Goal: Task Accomplishment & Management: Manage account settings

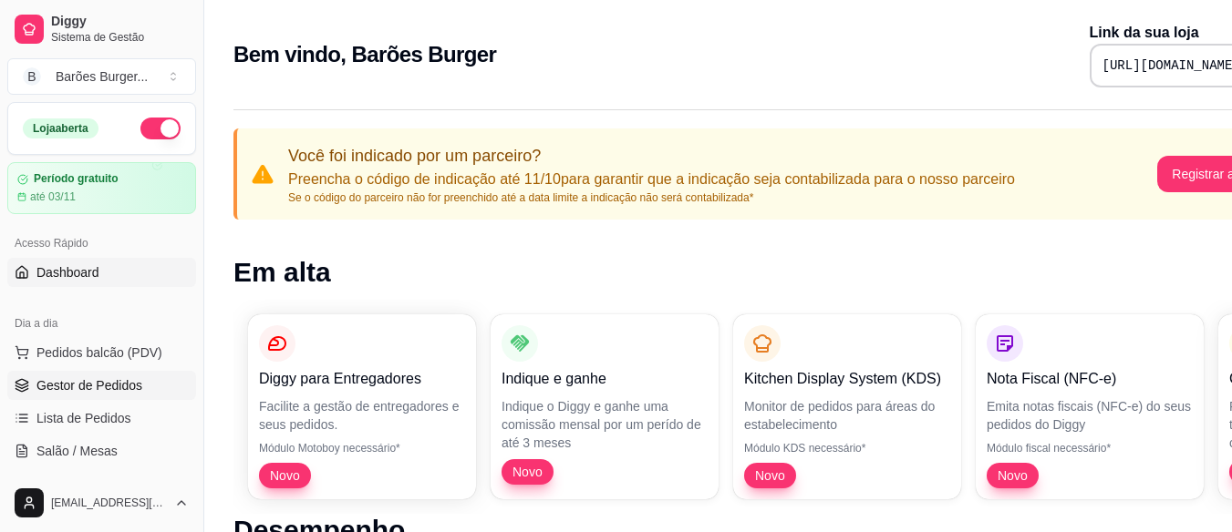
click at [89, 379] on span "Gestor de Pedidos" at bounding box center [89, 386] width 106 height 18
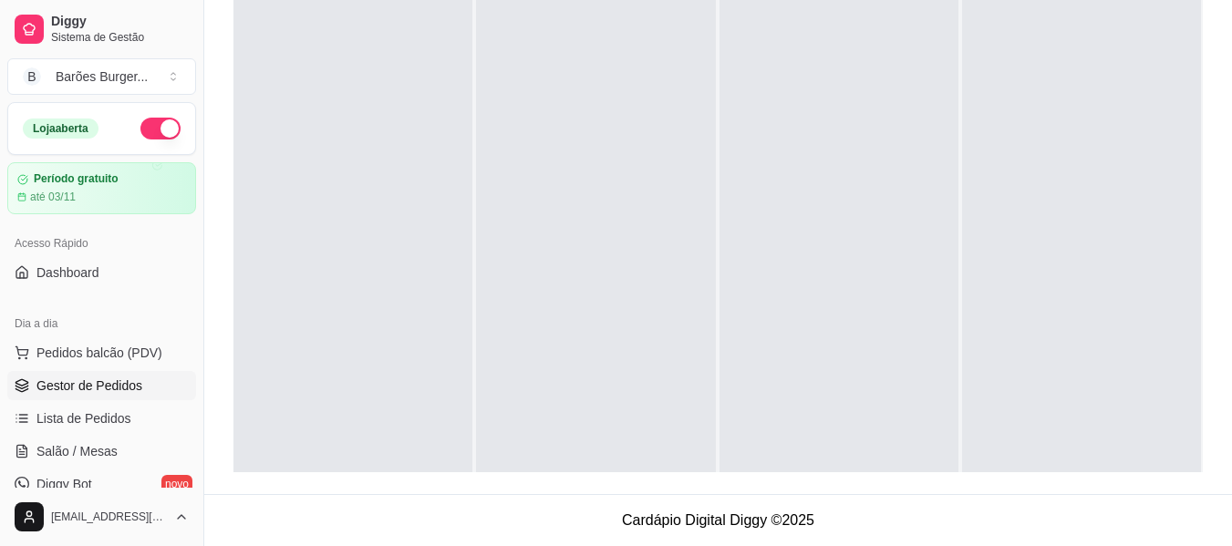
scroll to position [51, 0]
click at [79, 417] on span "Lista de Pedidos" at bounding box center [83, 418] width 95 height 18
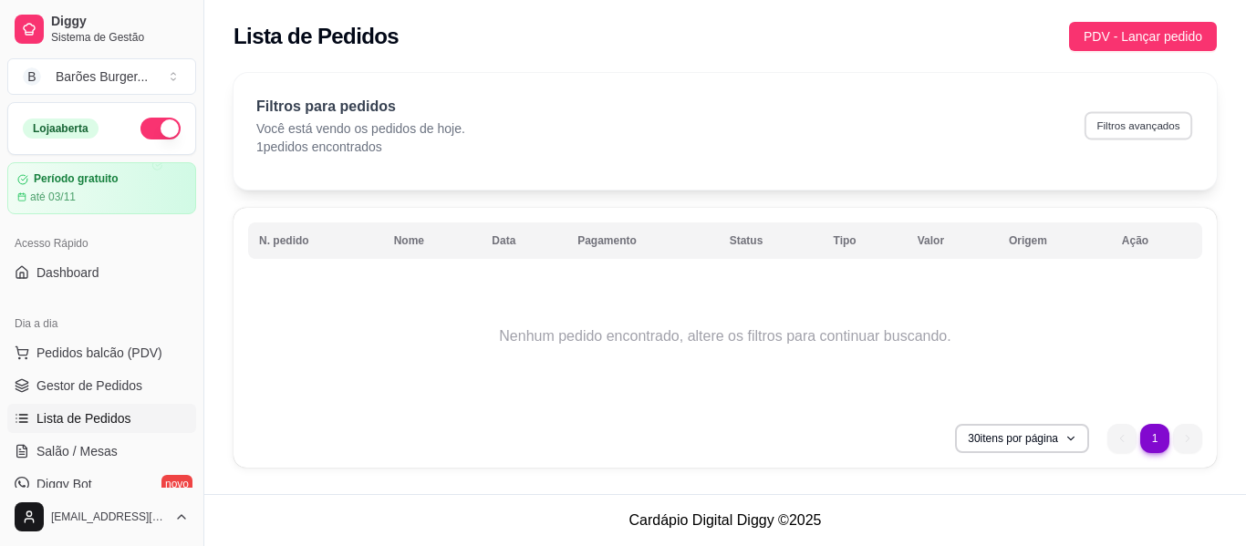
click at [1127, 129] on button "Filtros avançados" at bounding box center [1138, 125] width 108 height 28
select select "0"
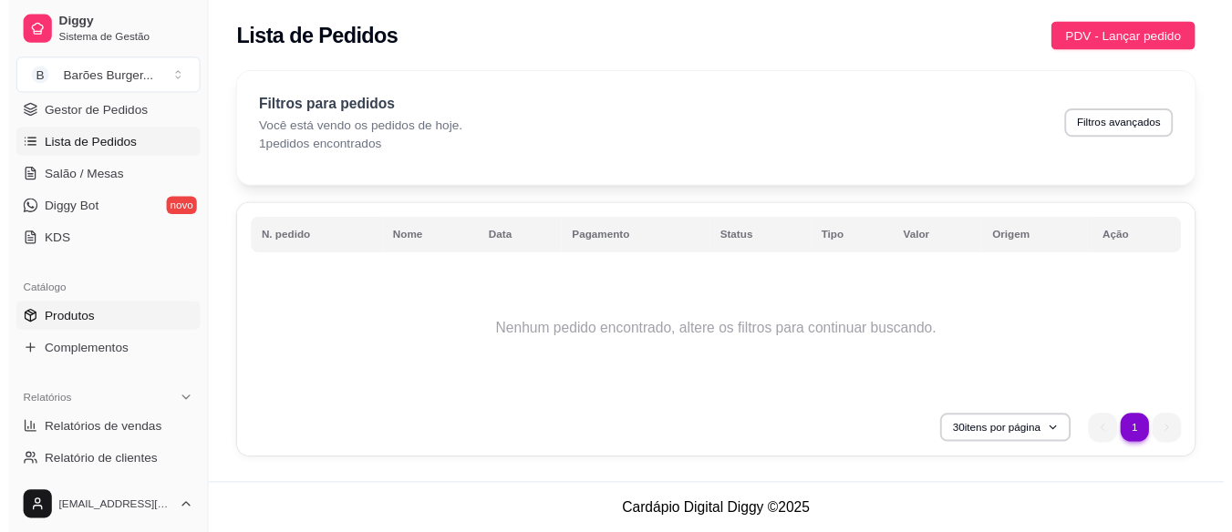
scroll to position [182, 0]
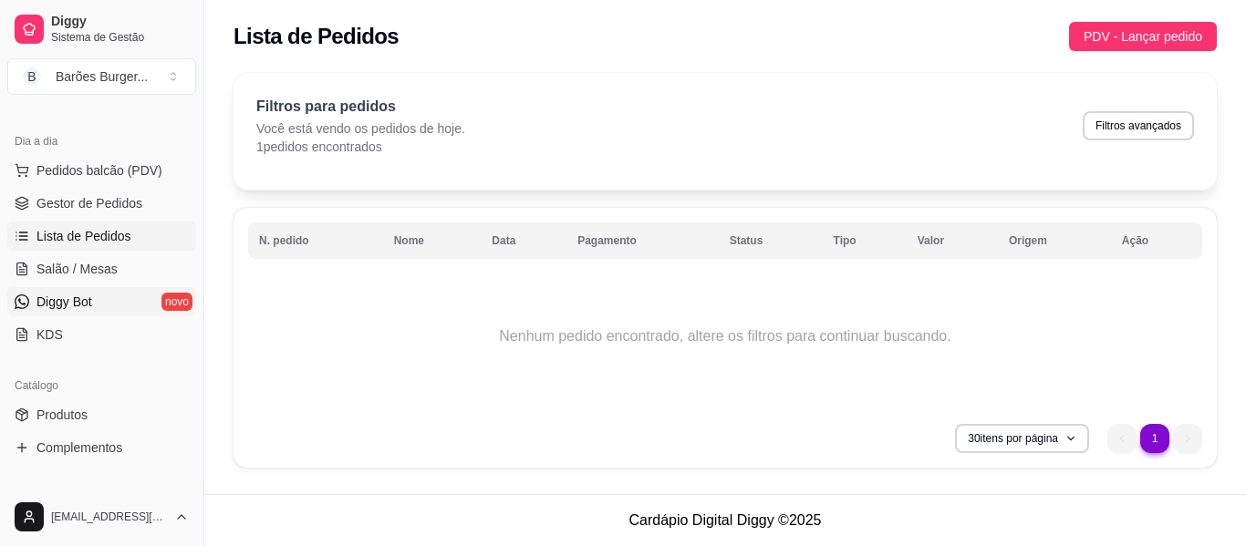
click at [67, 302] on span "Diggy Bot" at bounding box center [64, 302] width 56 height 18
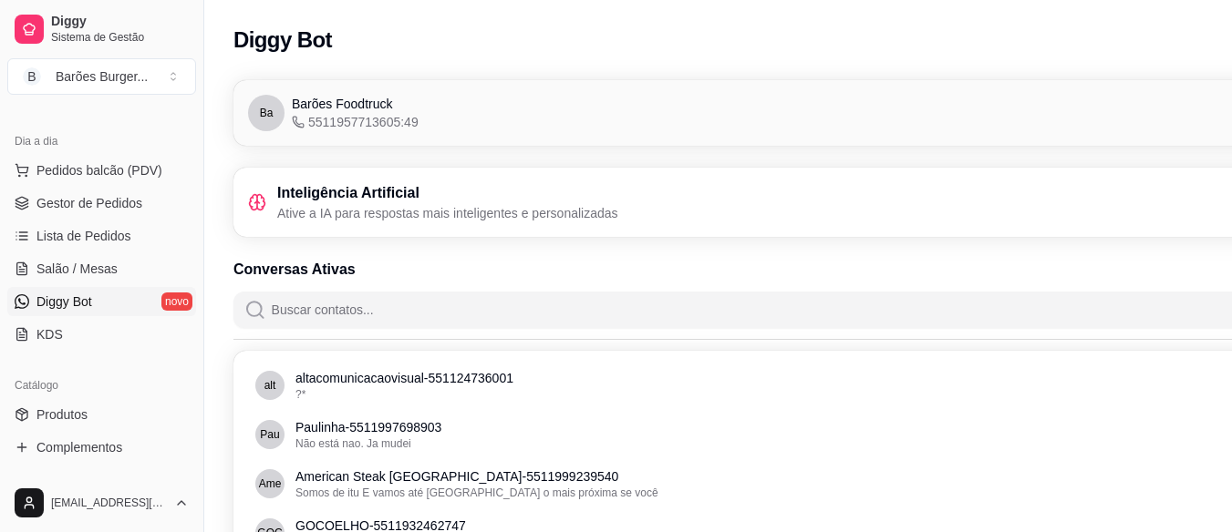
click at [339, 192] on h3 "Inteligência Artificial" at bounding box center [447, 193] width 341 height 22
click at [488, 209] on p "Ative a IA para respostas mais inteligentes e personalizadas" at bounding box center [447, 213] width 341 height 18
click at [264, 201] on icon at bounding box center [263, 199] width 3 height 5
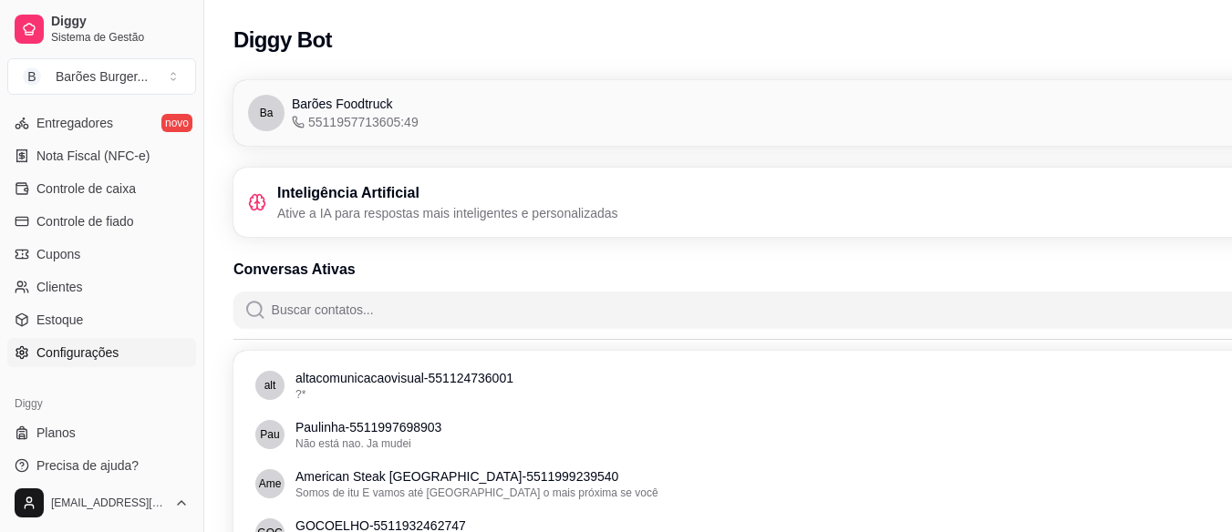
scroll to position [274, 0]
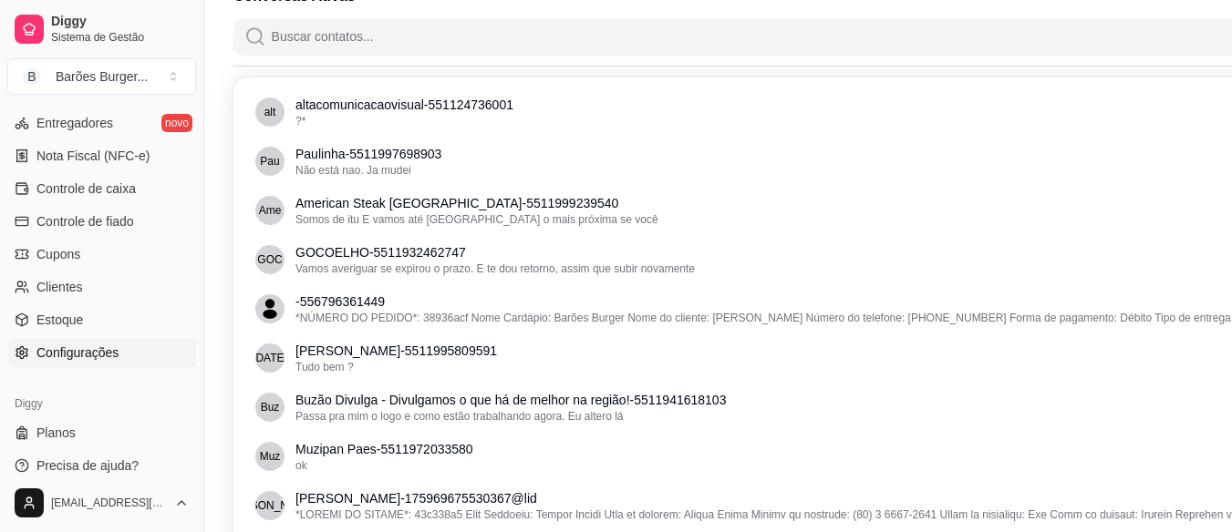
click at [80, 355] on span "Configurações" at bounding box center [77, 353] width 82 height 18
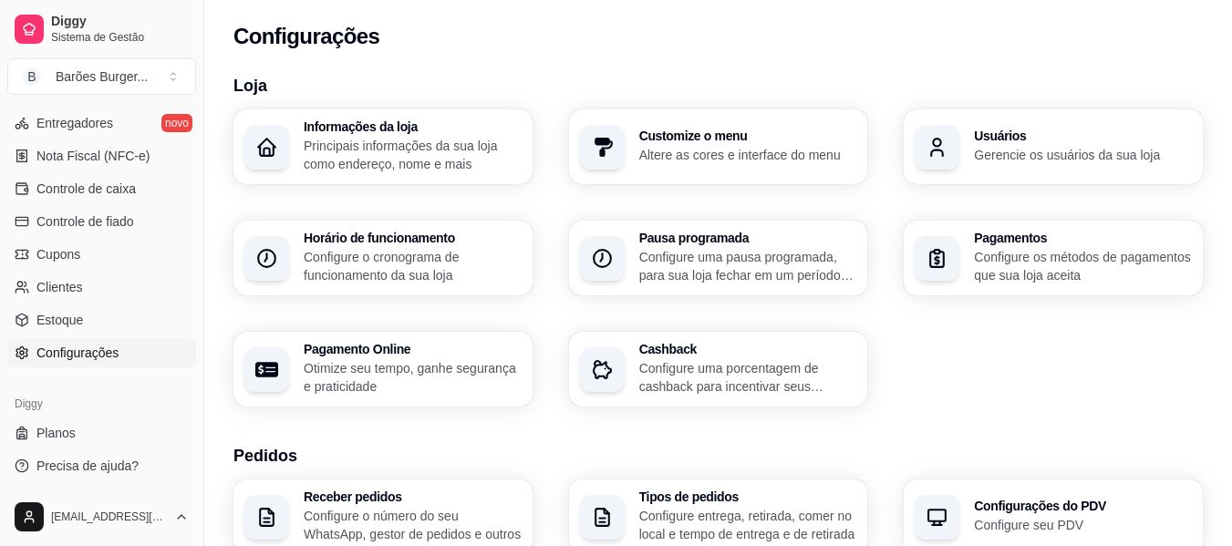
click at [357, 242] on h3 "Horário de funcionamento" at bounding box center [413, 238] width 218 height 13
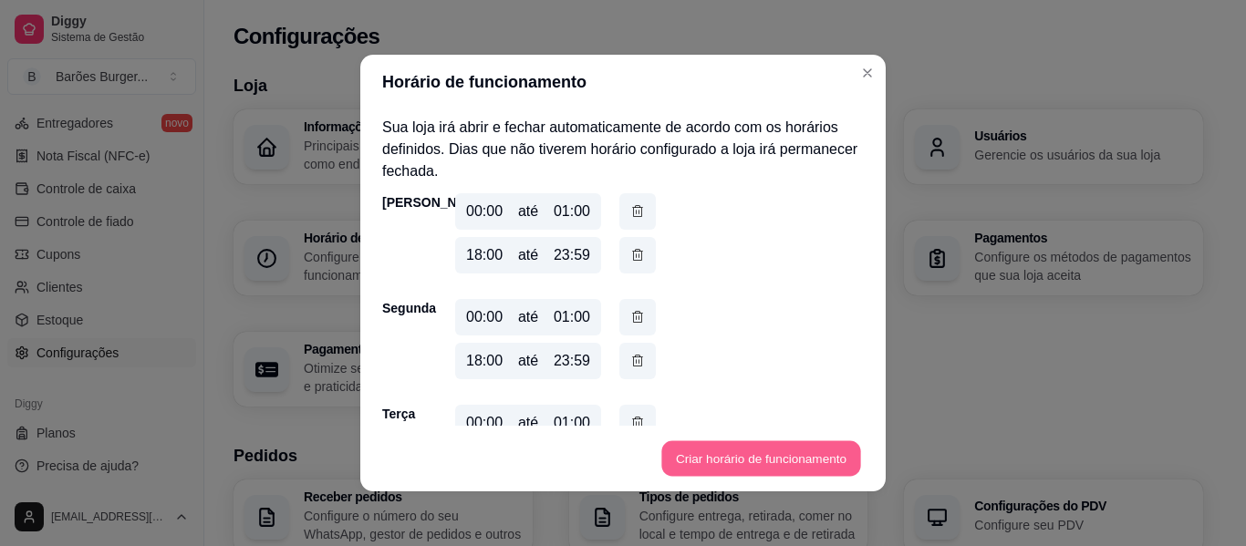
click at [739, 458] on button "Criar horário de funcionamento" at bounding box center [760, 459] width 199 height 36
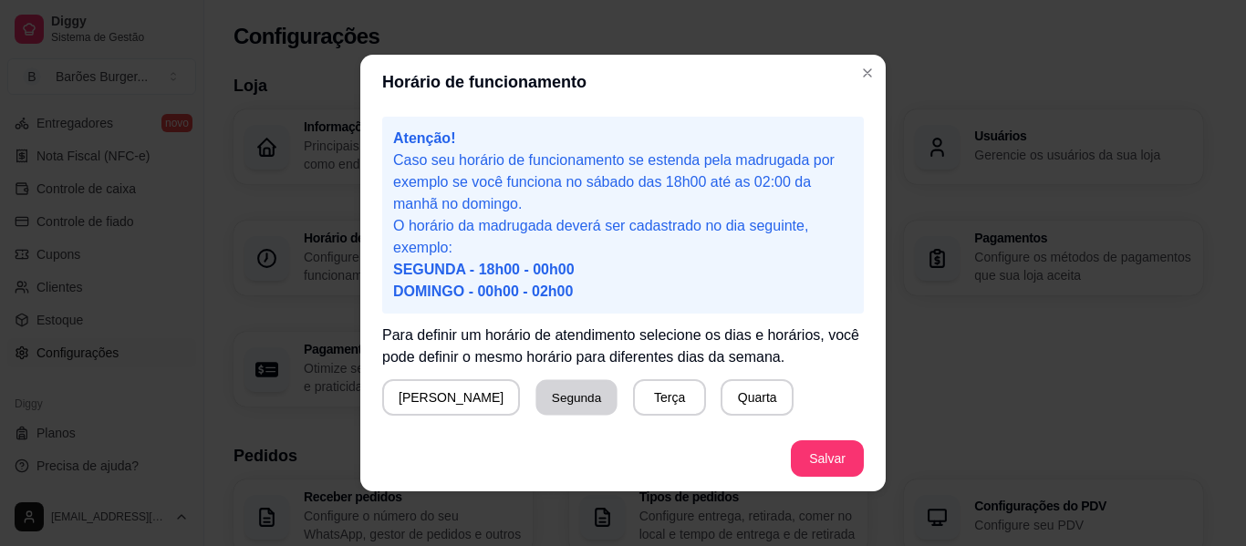
click at [536, 404] on button "Segunda" at bounding box center [576, 398] width 81 height 36
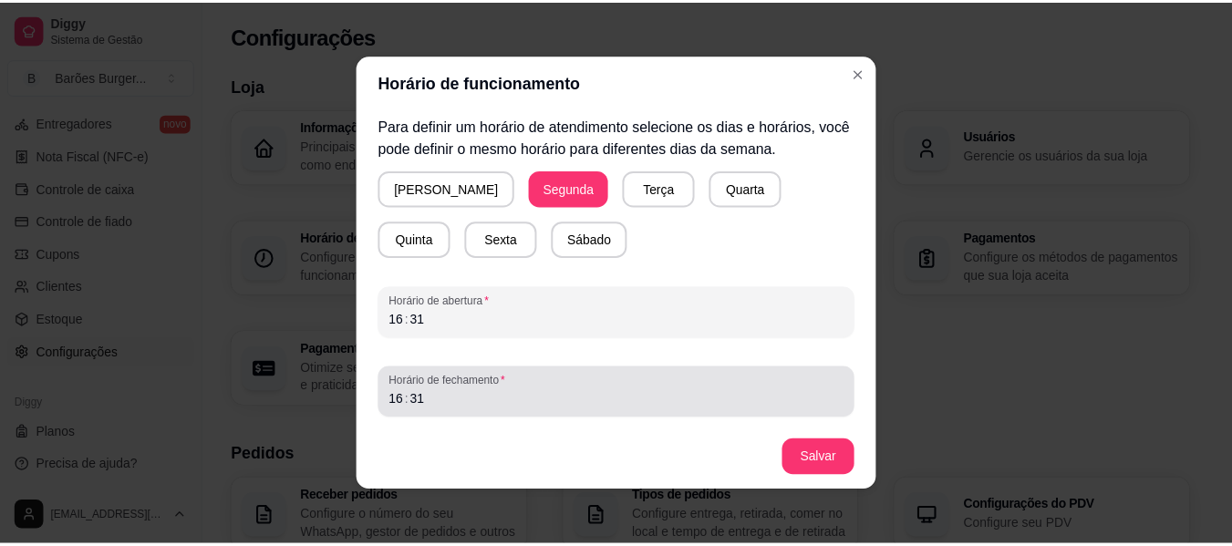
scroll to position [4, 0]
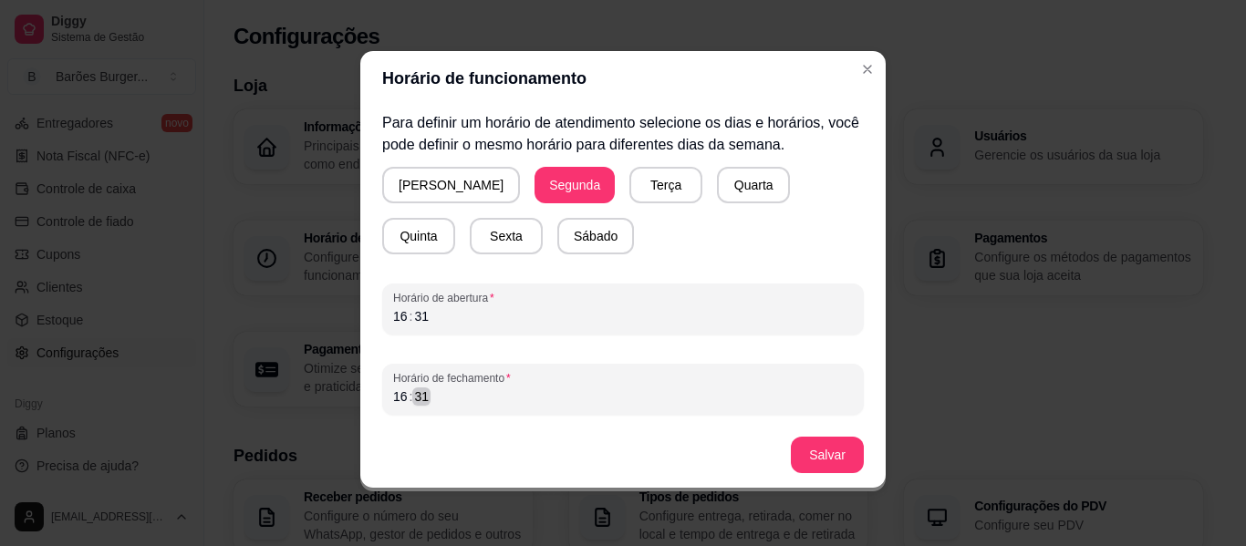
click at [450, 398] on div "16 : 31" at bounding box center [623, 397] width 460 height 22
click at [450, 326] on div "16 : 31" at bounding box center [623, 316] width 460 height 22
click at [832, 461] on button "Salvar" at bounding box center [827, 455] width 73 height 36
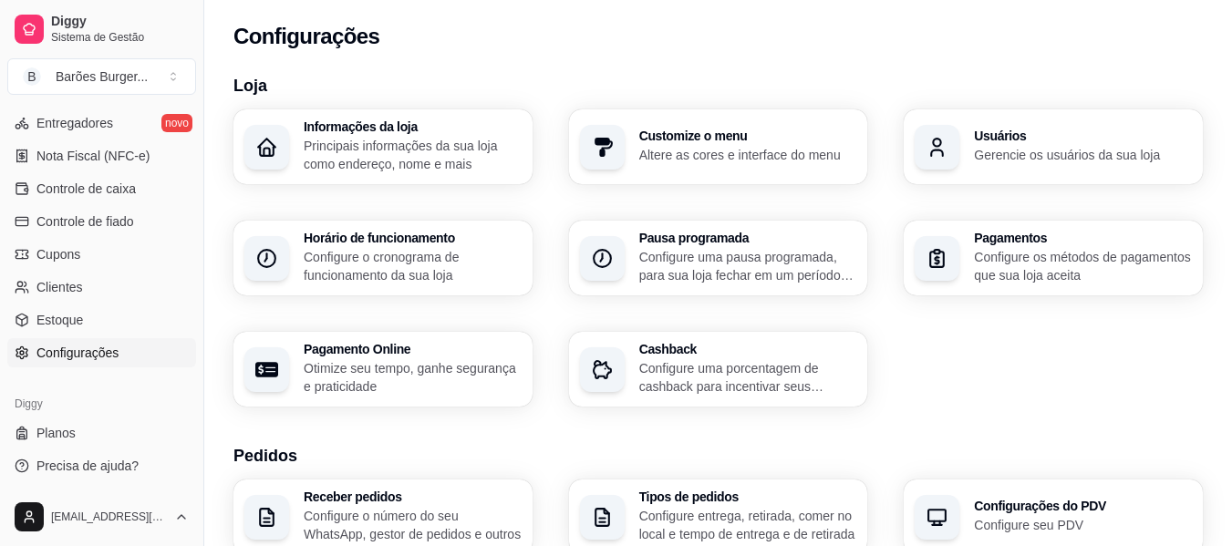
click at [701, 47] on div "Configurações" at bounding box center [717, 36] width 969 height 29
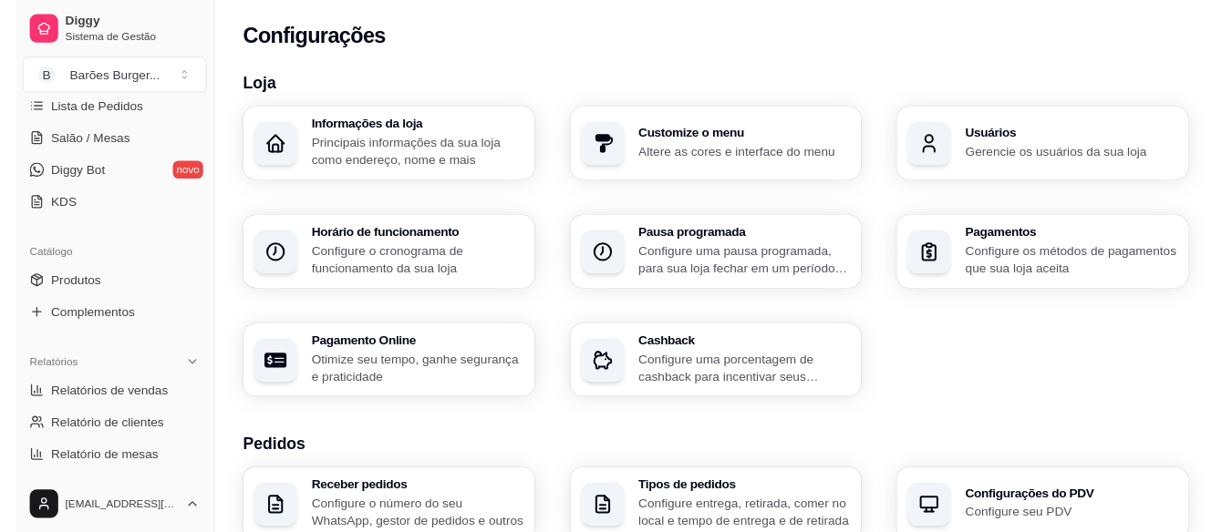
scroll to position [36, 0]
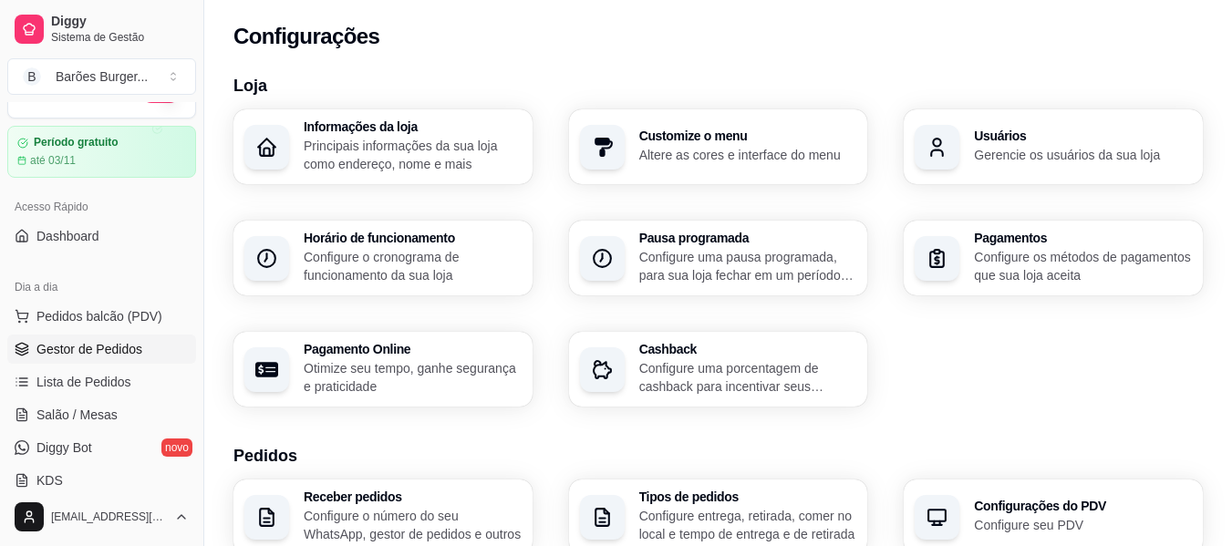
click at [86, 359] on link "Gestor de Pedidos" at bounding box center [101, 349] width 189 height 29
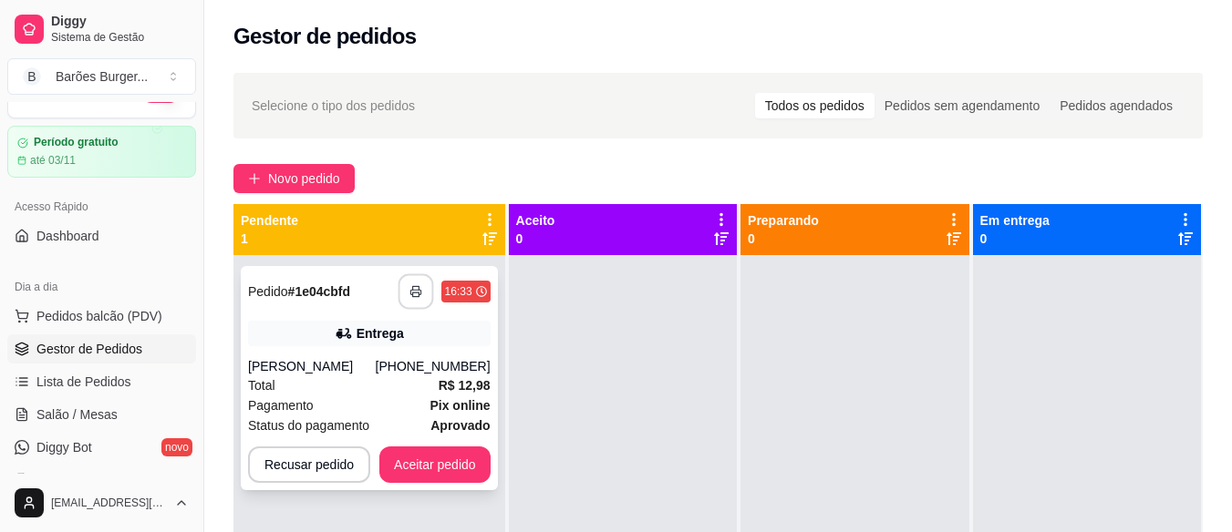
click at [418, 290] on icon "button" at bounding box center [415, 292] width 10 height 5
click at [409, 285] on icon "button" at bounding box center [415, 291] width 13 height 13
click at [873, 172] on div "Novo pedido" at bounding box center [717, 178] width 969 height 29
click at [747, 160] on div "**********" at bounding box center [718, 410] width 1028 height 697
click at [416, 289] on icon "button" at bounding box center [415, 291] width 13 height 13
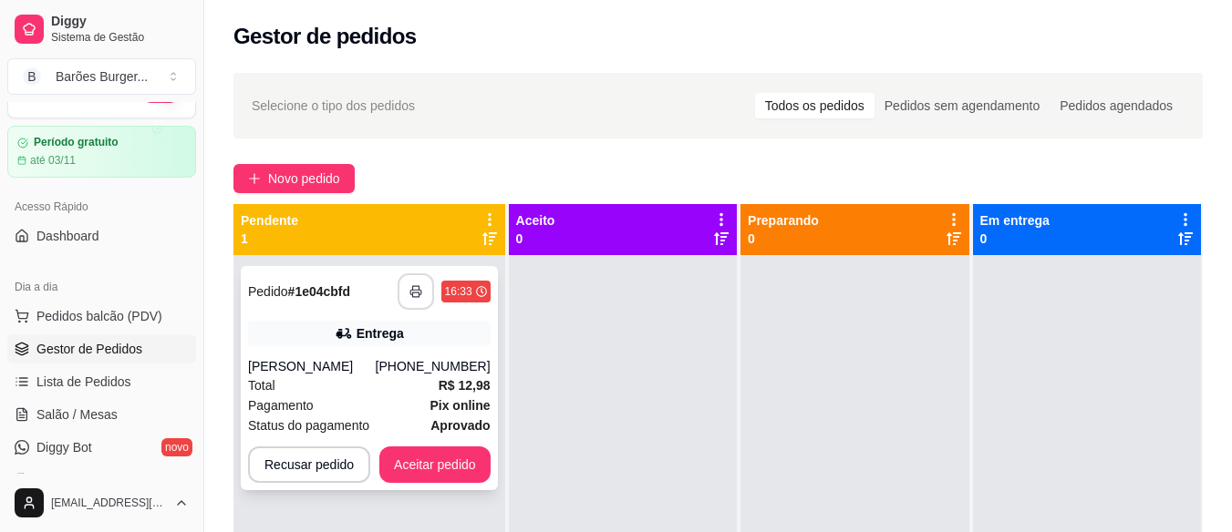
click at [419, 298] on button "button" at bounding box center [416, 292] width 36 height 36
click at [445, 465] on button "Aceitar pedido" at bounding box center [435, 466] width 108 height 36
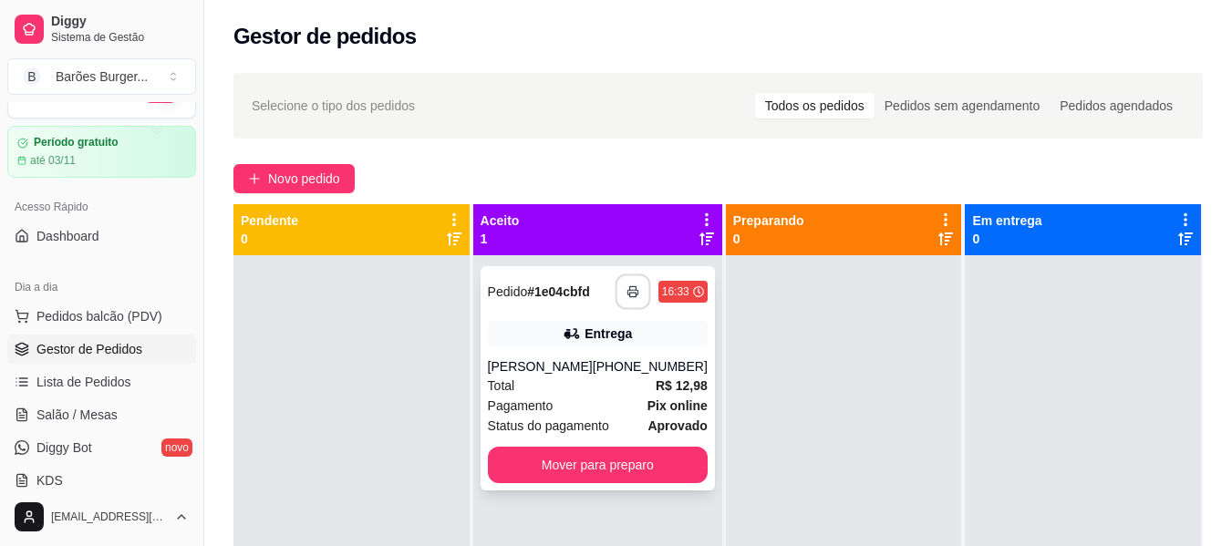
click at [627, 294] on icon "button" at bounding box center [632, 292] width 10 height 5
click at [580, 469] on button "Mover para preparo" at bounding box center [598, 465] width 220 height 36
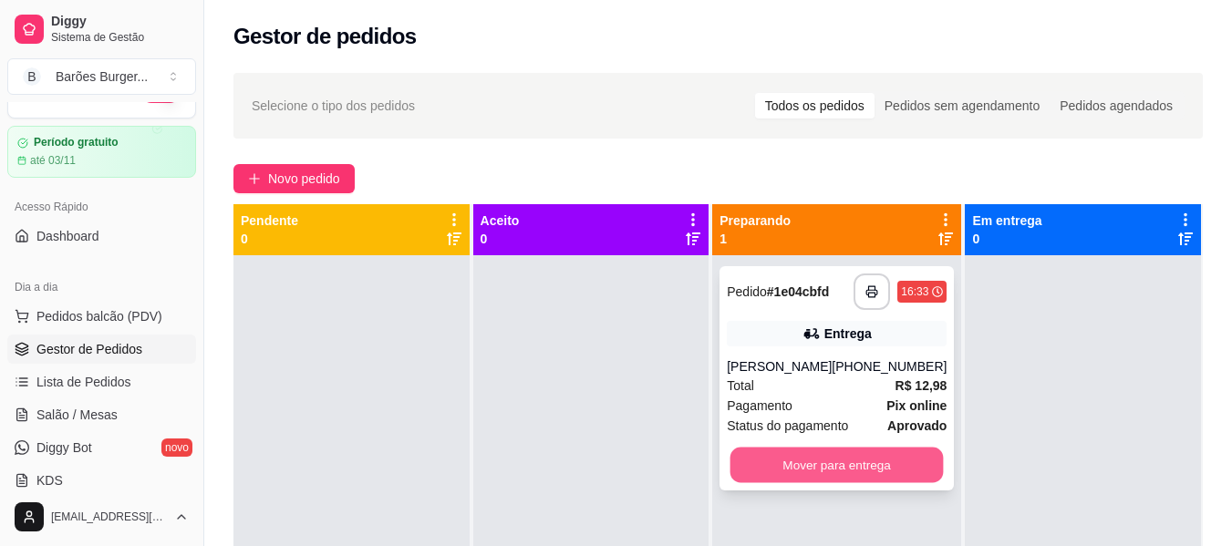
click at [834, 470] on button "Mover para entrega" at bounding box center [836, 466] width 213 height 36
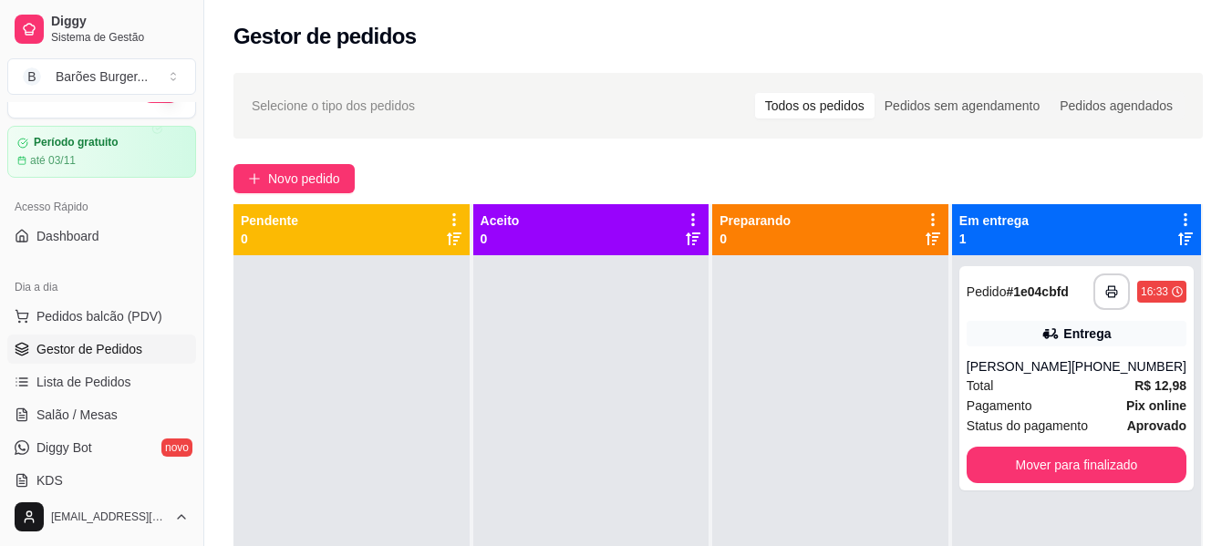
click at [1121, 159] on div "**********" at bounding box center [718, 417] width 1028 height 710
click at [1071, 464] on button "Mover para finalizado" at bounding box center [1076, 465] width 220 height 36
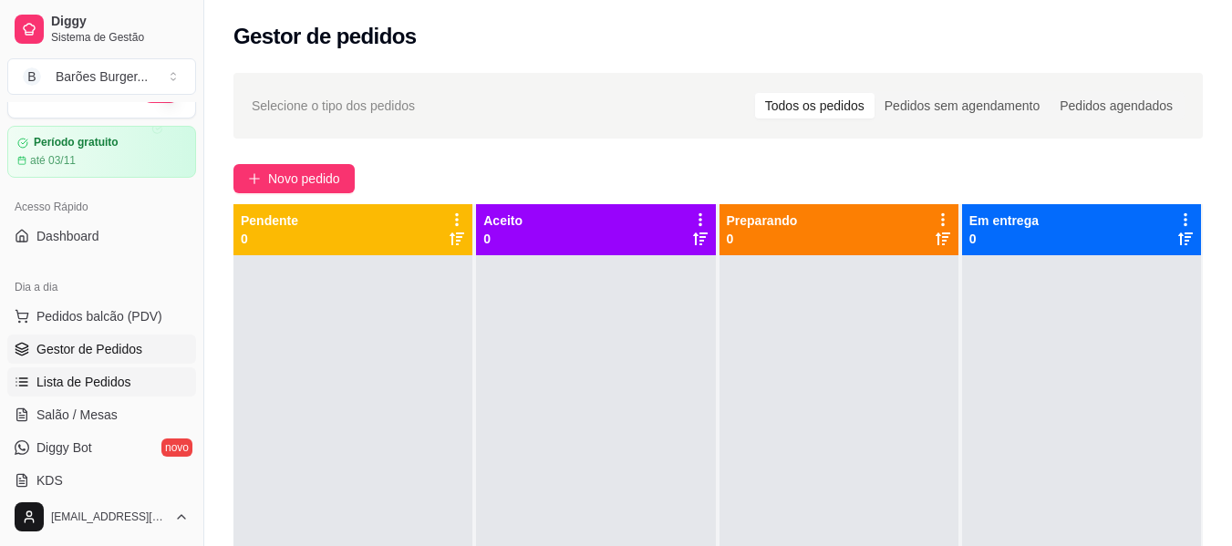
click at [57, 388] on span "Lista de Pedidos" at bounding box center [83, 382] width 95 height 18
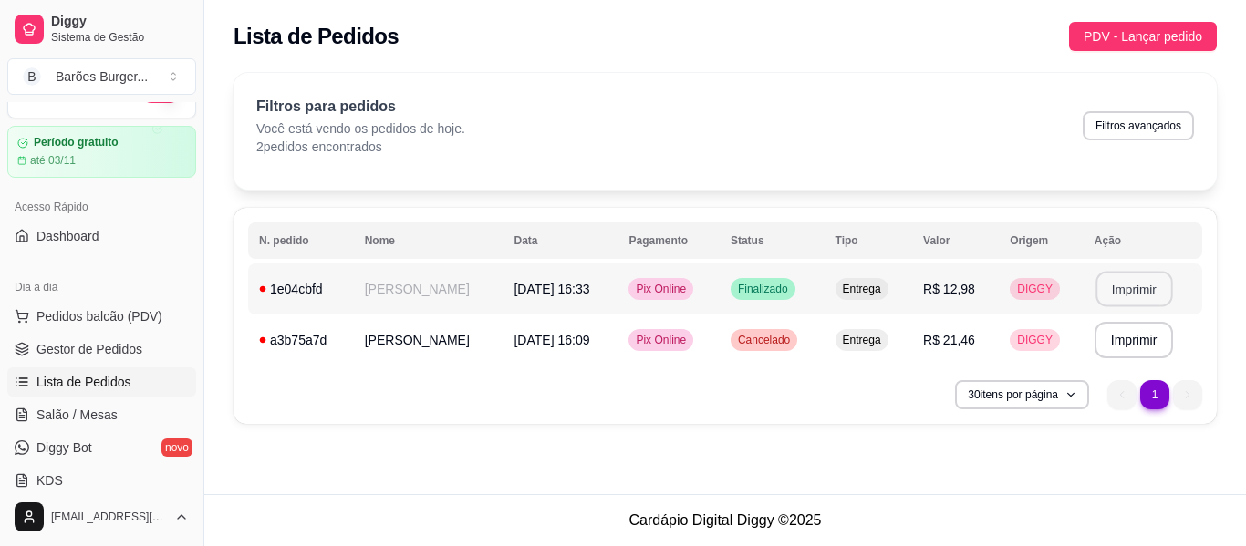
click at [1117, 292] on button "Imprimir" at bounding box center [1133, 290] width 77 height 36
click at [114, 346] on span "Gestor de Pedidos" at bounding box center [89, 349] width 106 height 18
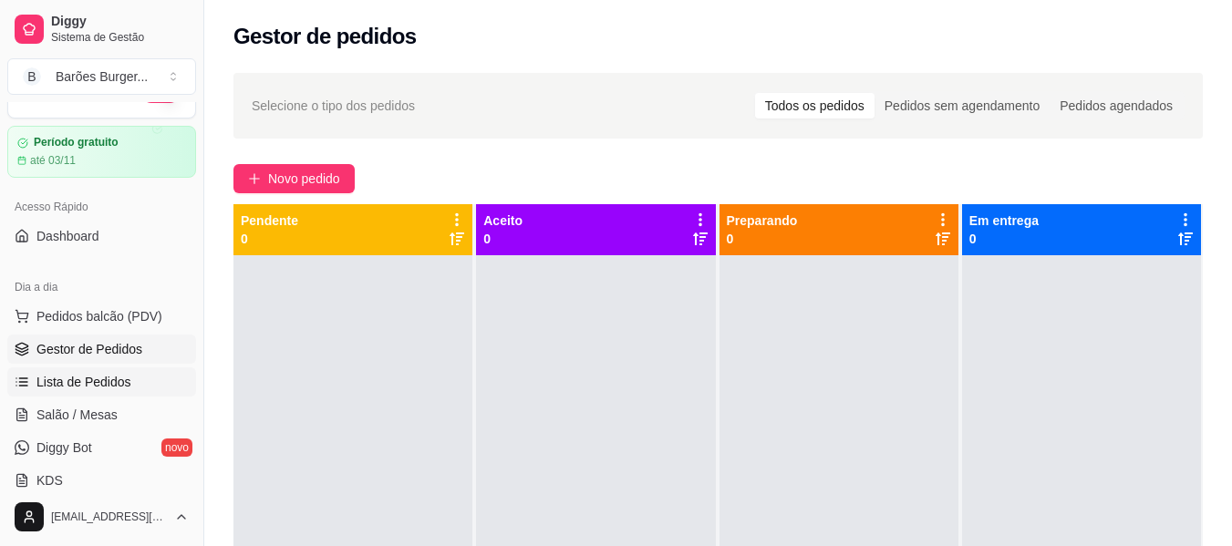
click at [90, 377] on span "Lista de Pedidos" at bounding box center [83, 382] width 95 height 18
